Goal: Task Accomplishment & Management: Use online tool/utility

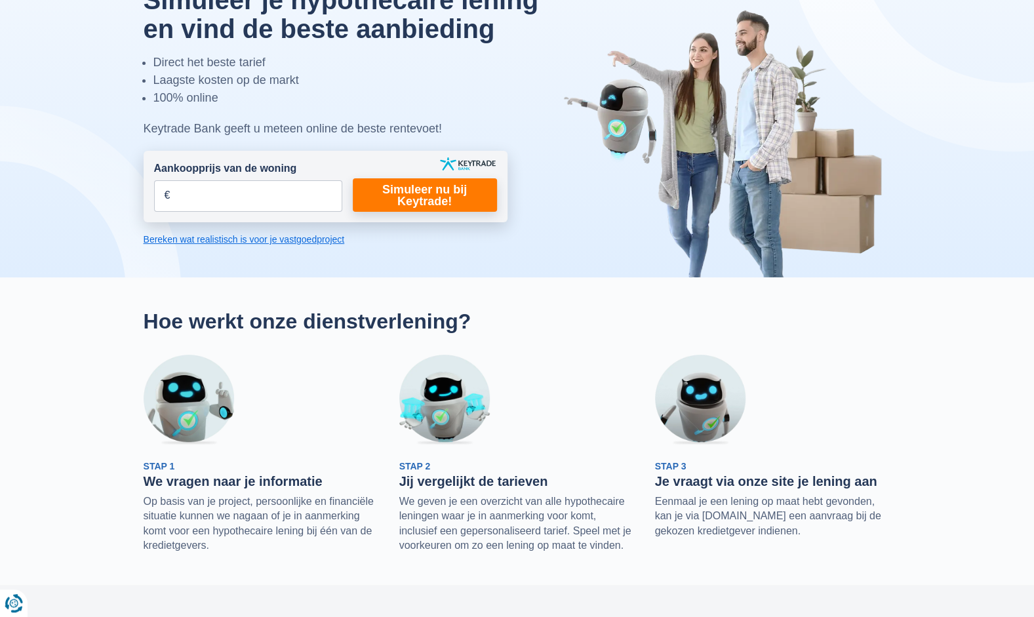
scroll to position [85, 0]
click at [186, 194] on input "Aankoopprijs van de woning" at bounding box center [248, 195] width 188 height 31
type input "300.000"
click at [411, 198] on link "Simuleer nu bij Keytrade!" at bounding box center [425, 194] width 144 height 33
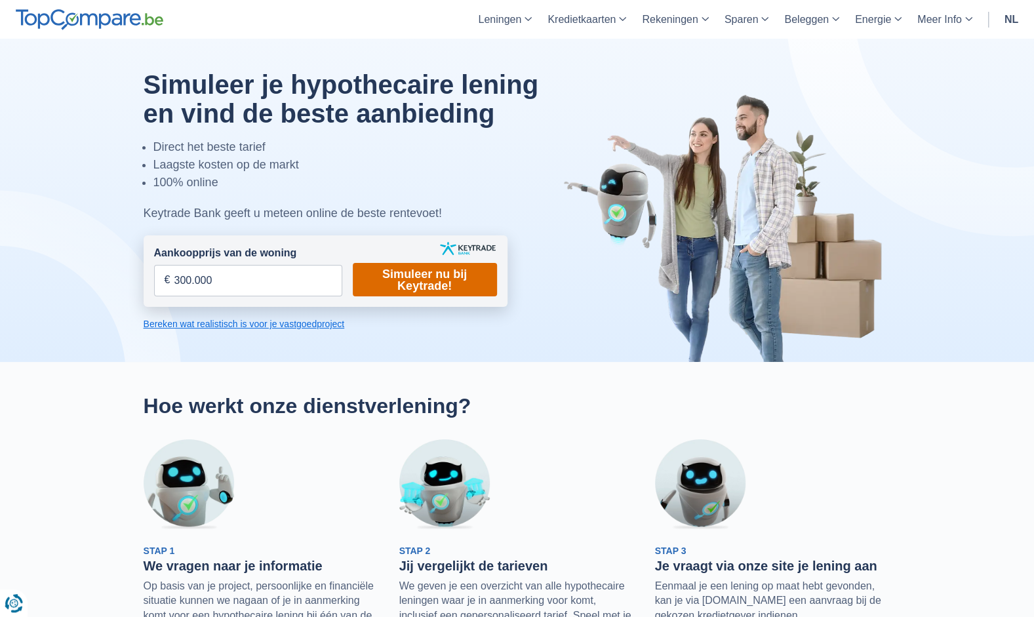
click at [411, 276] on link "Simuleer nu bij Keytrade!" at bounding box center [425, 279] width 144 height 33
click at [291, 324] on link "Bereken wat realistisch is voor je vastgoedproject" at bounding box center [326, 323] width 364 height 13
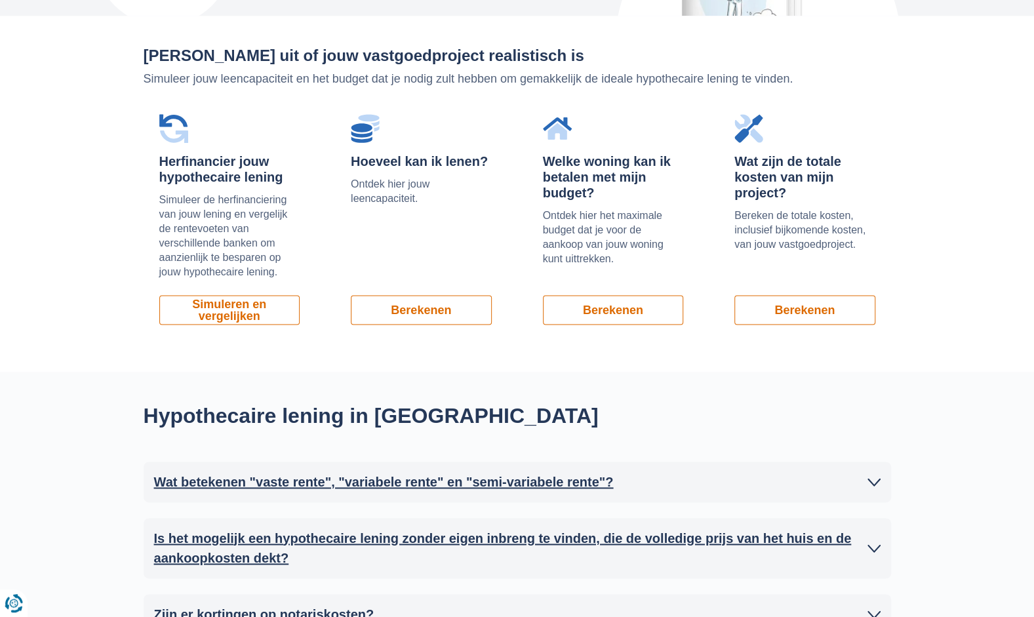
scroll to position [889, 0]
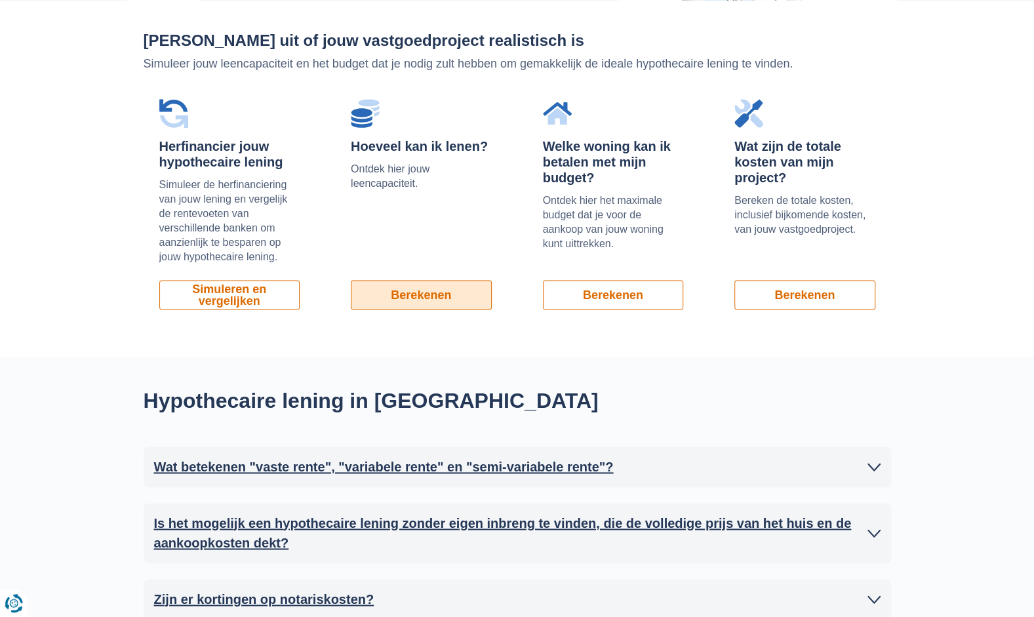
click at [403, 291] on link "Berekenen" at bounding box center [421, 295] width 141 height 30
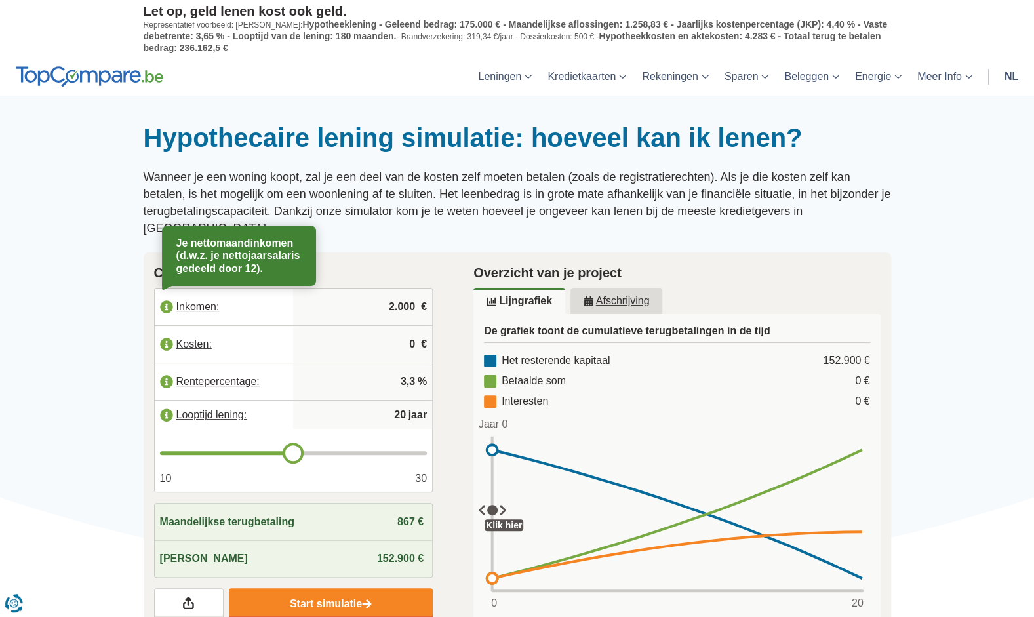
click at [199, 293] on label "Inkomen:" at bounding box center [224, 307] width 139 height 29
click at [417, 289] on input "2.000" at bounding box center [362, 306] width 129 height 35
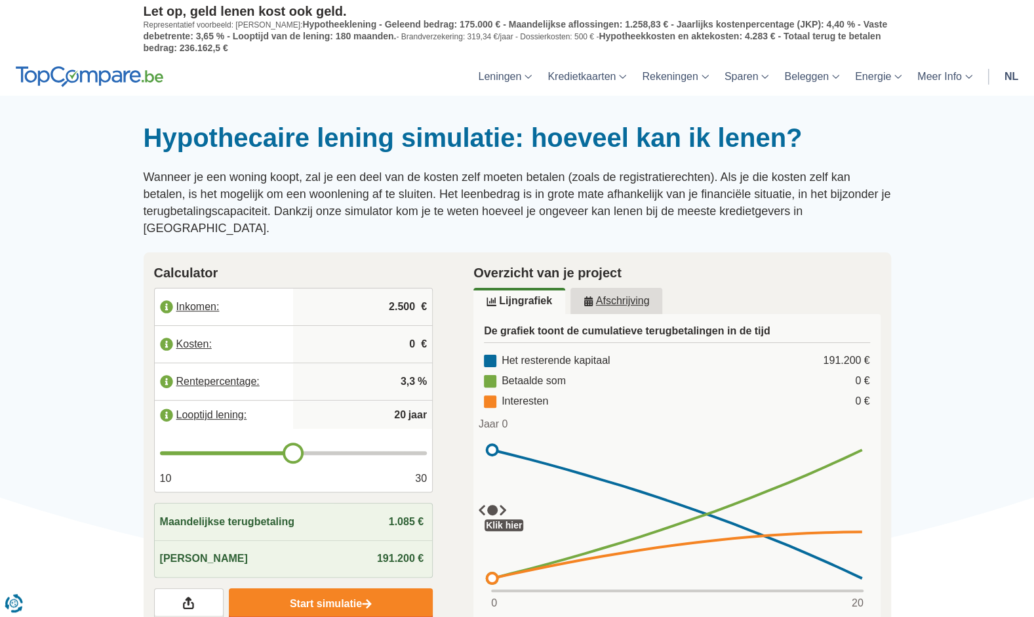
type input "2.500"
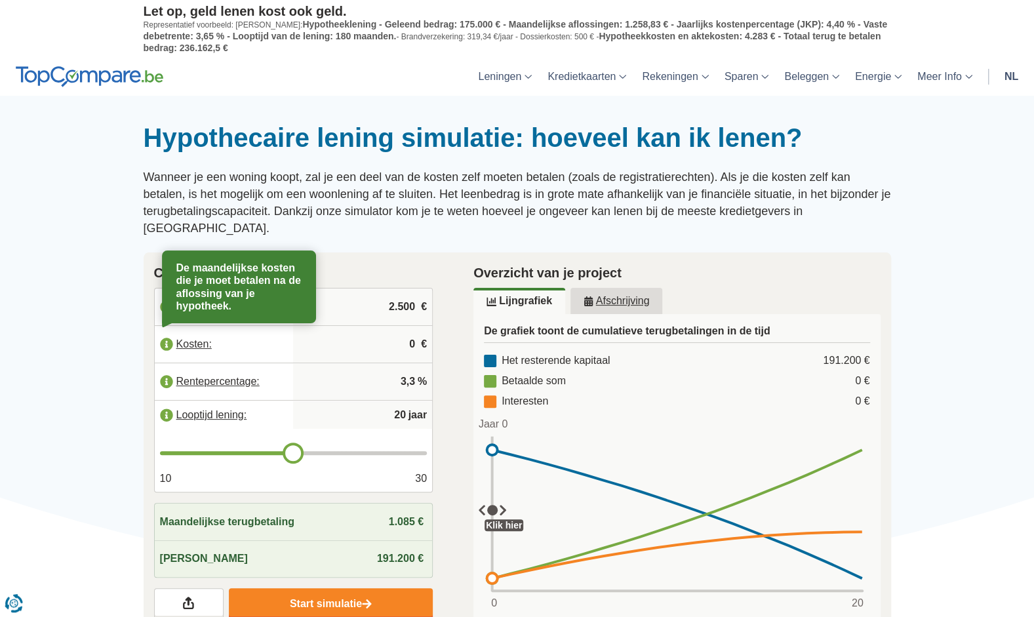
click at [190, 331] on label "Kosten:" at bounding box center [224, 344] width 139 height 29
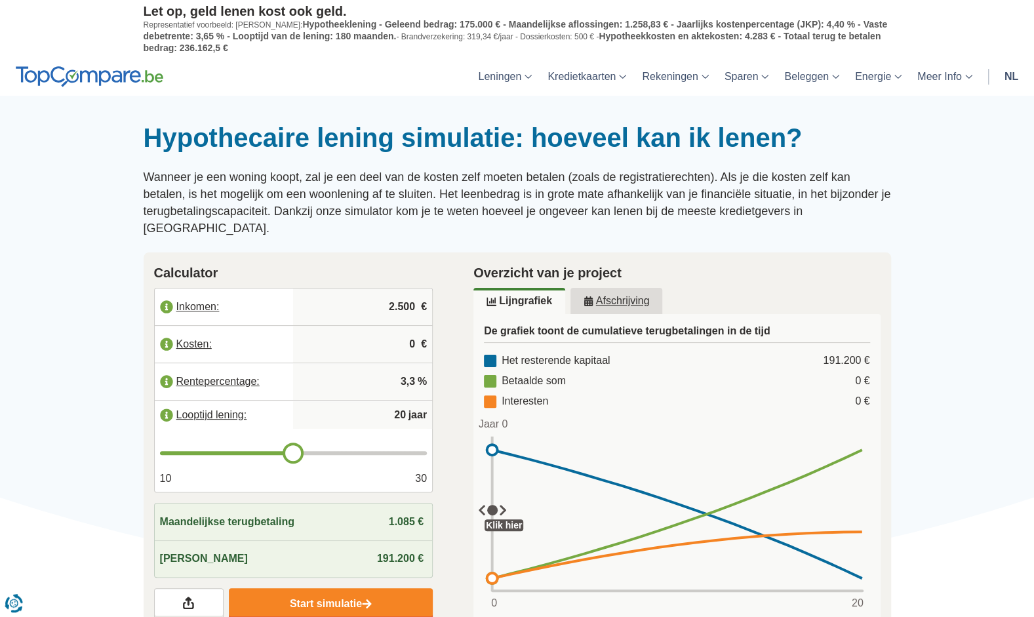
click at [299, 327] on input "0" at bounding box center [362, 344] width 129 height 35
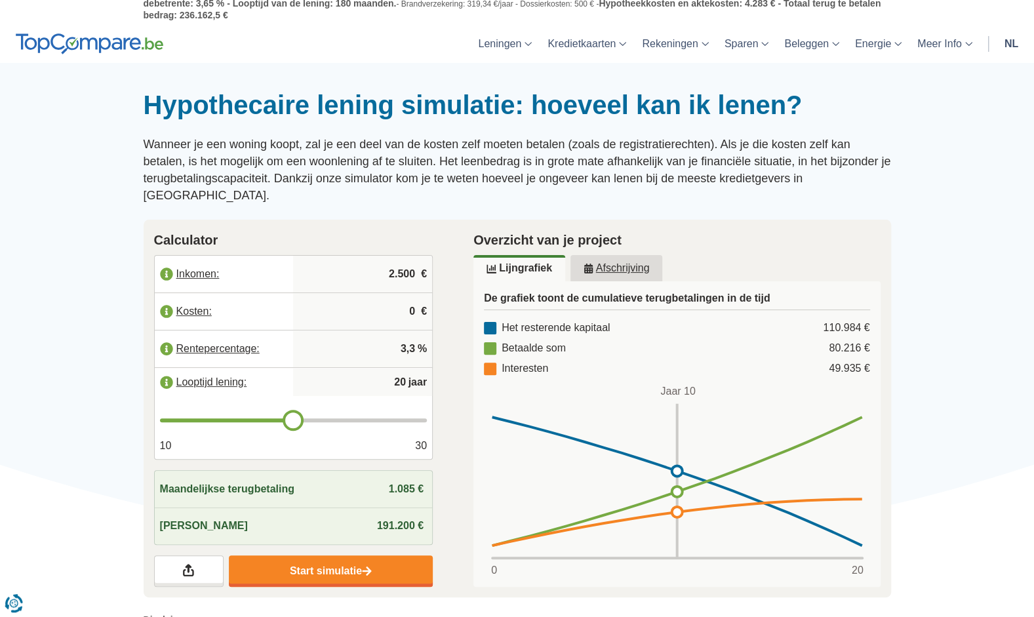
scroll to position [33, 0]
